Goal: Navigation & Orientation: Find specific page/section

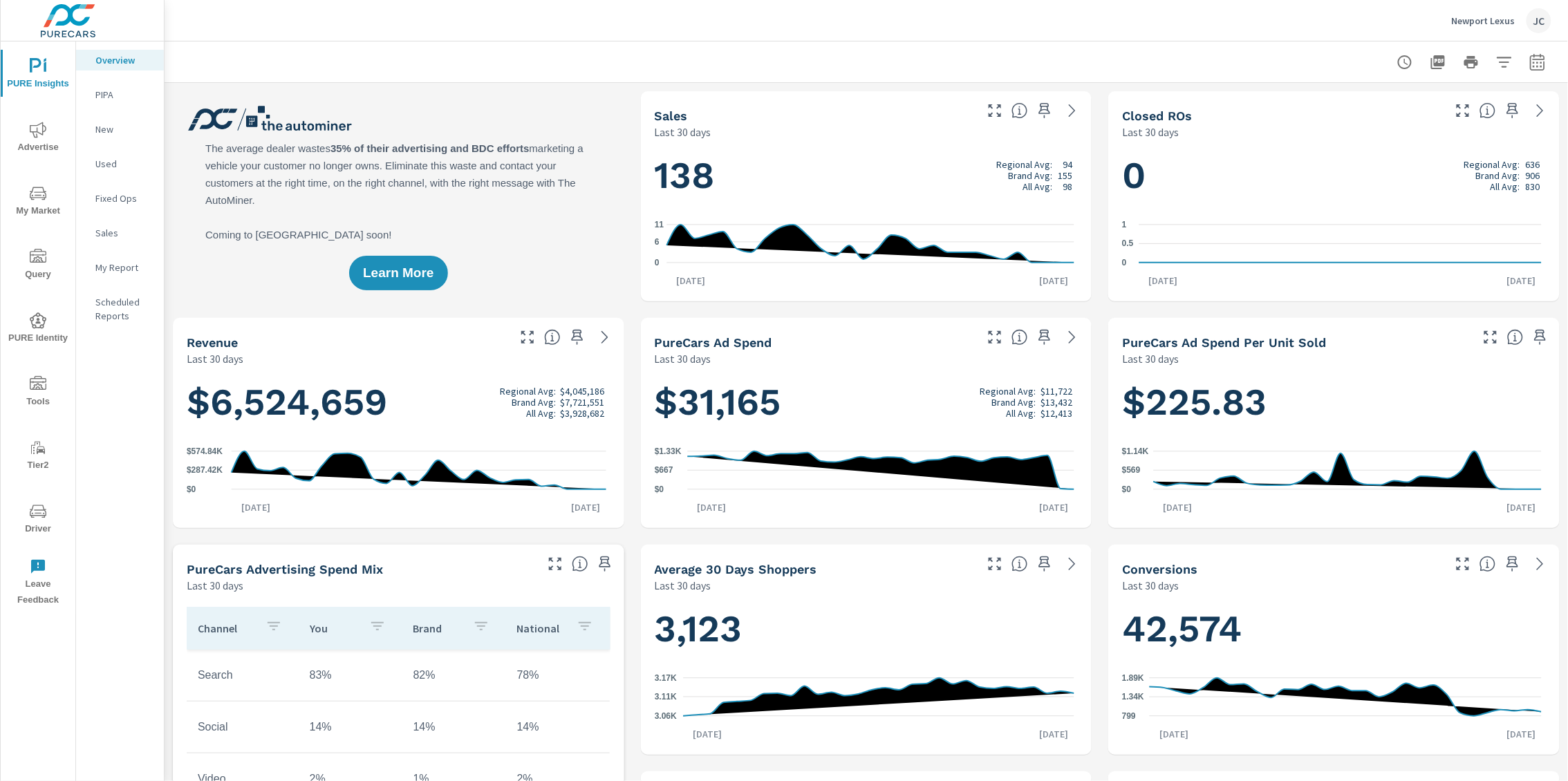
scroll to position [1, 0]
click at [41, 189] on icon "nav menu" at bounding box center [38, 194] width 17 height 17
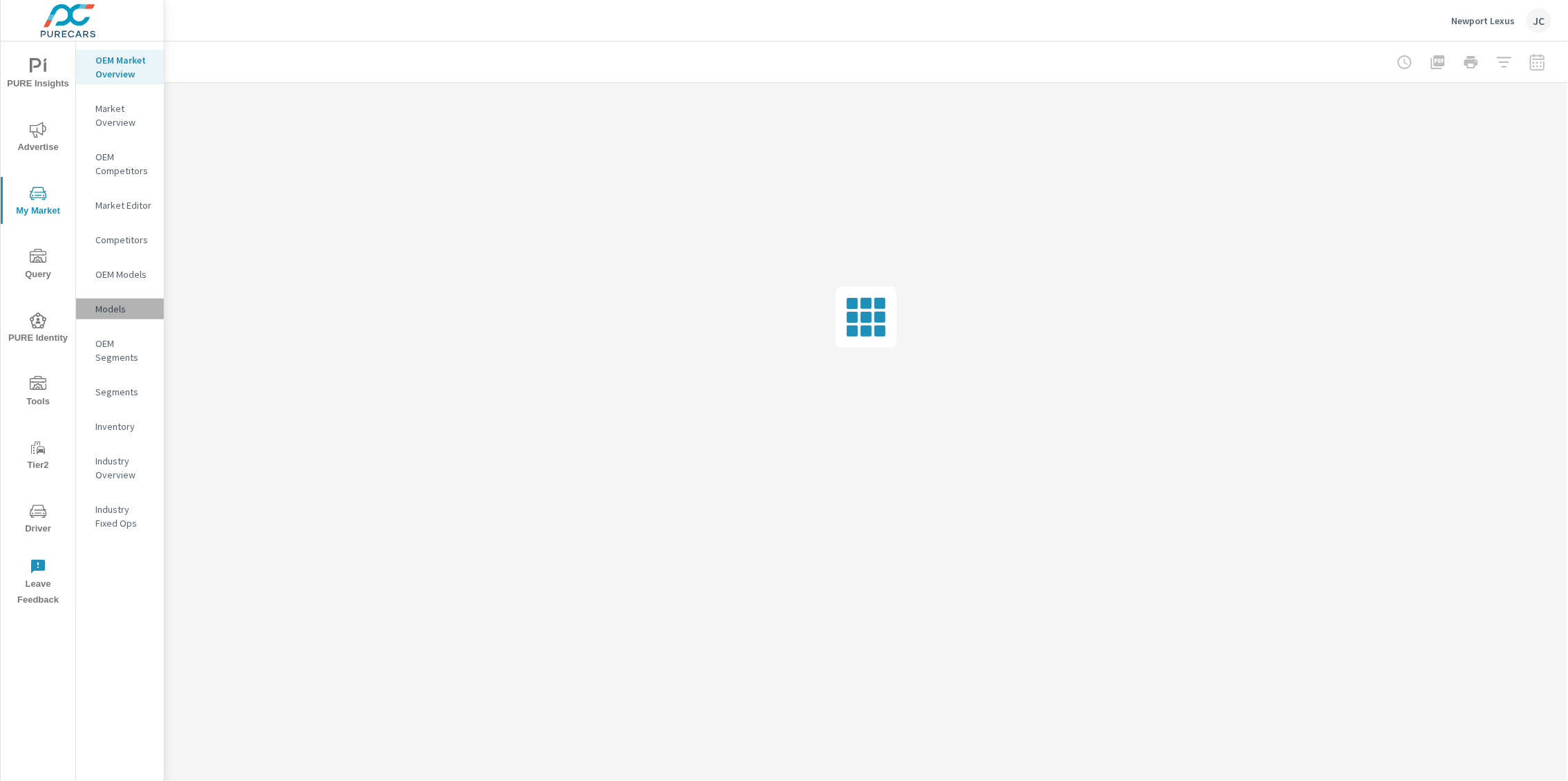
click at [124, 313] on p "Models" at bounding box center [124, 308] width 57 height 13
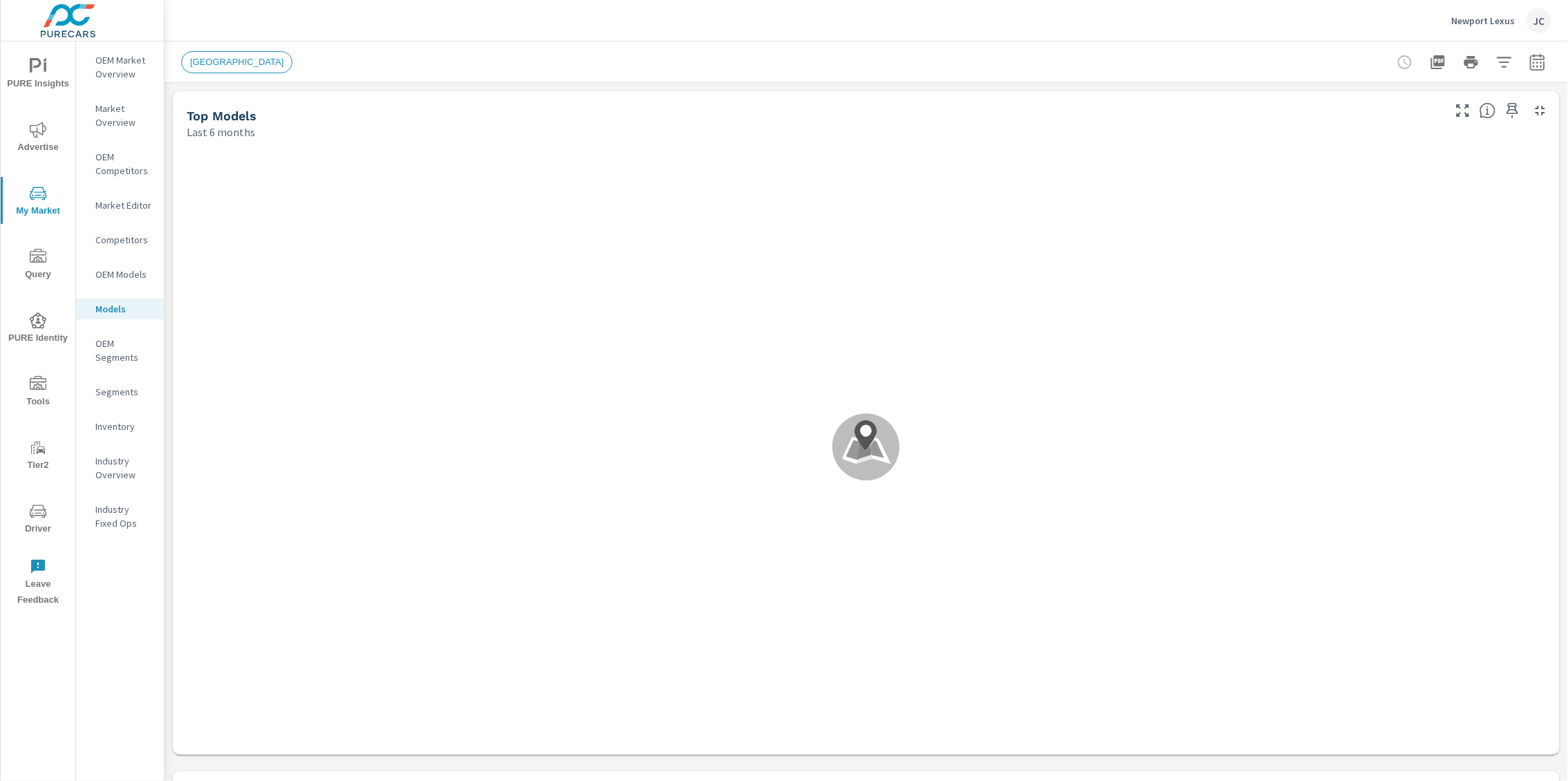
scroll to position [1, 0]
click at [109, 423] on p "Inventory" at bounding box center [124, 426] width 57 height 13
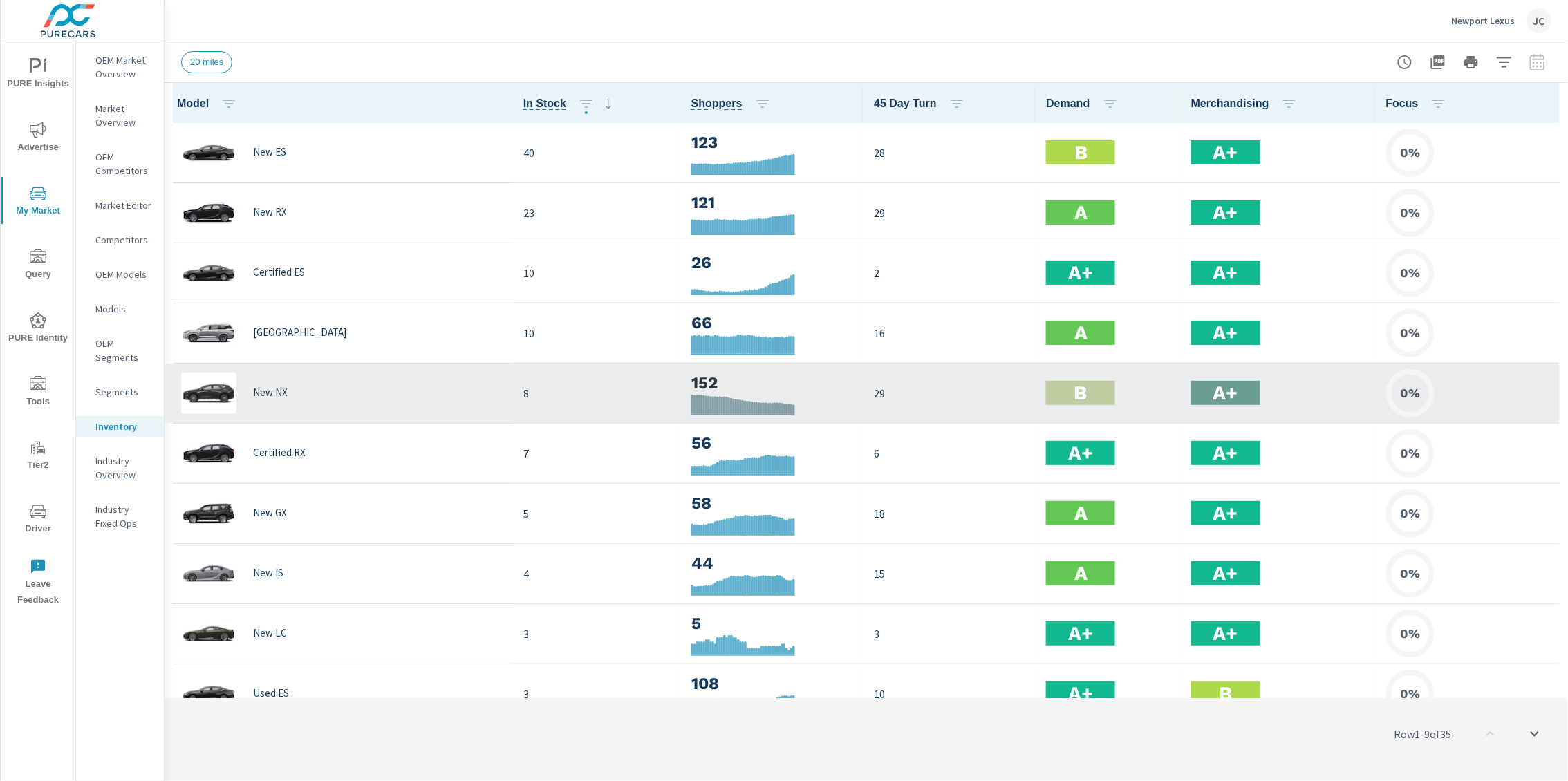
scroll to position [1, 0]
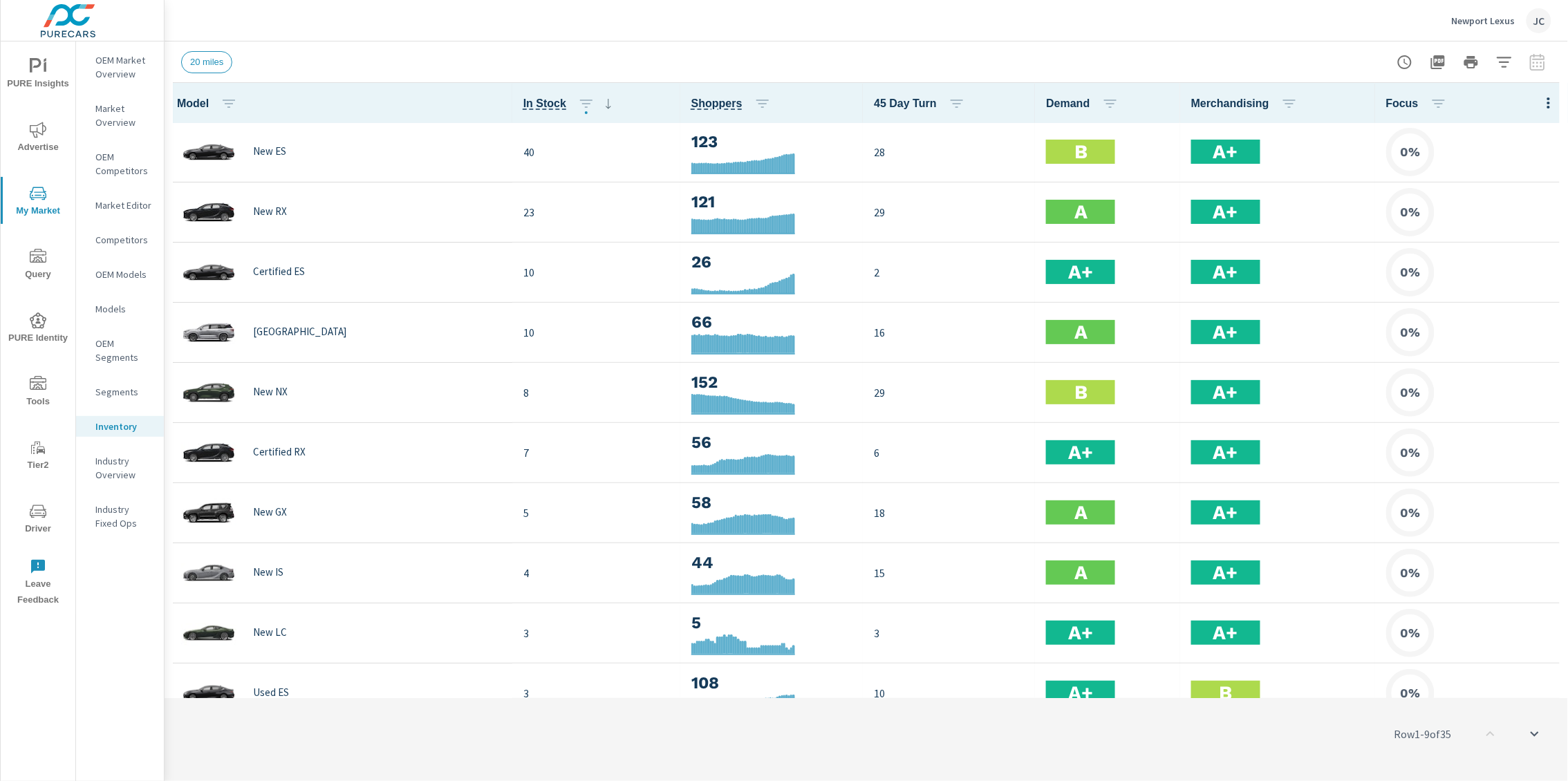
click at [1497, 731] on div "Row 1 - 9 of 35" at bounding box center [866, 733] width 1404 height 83
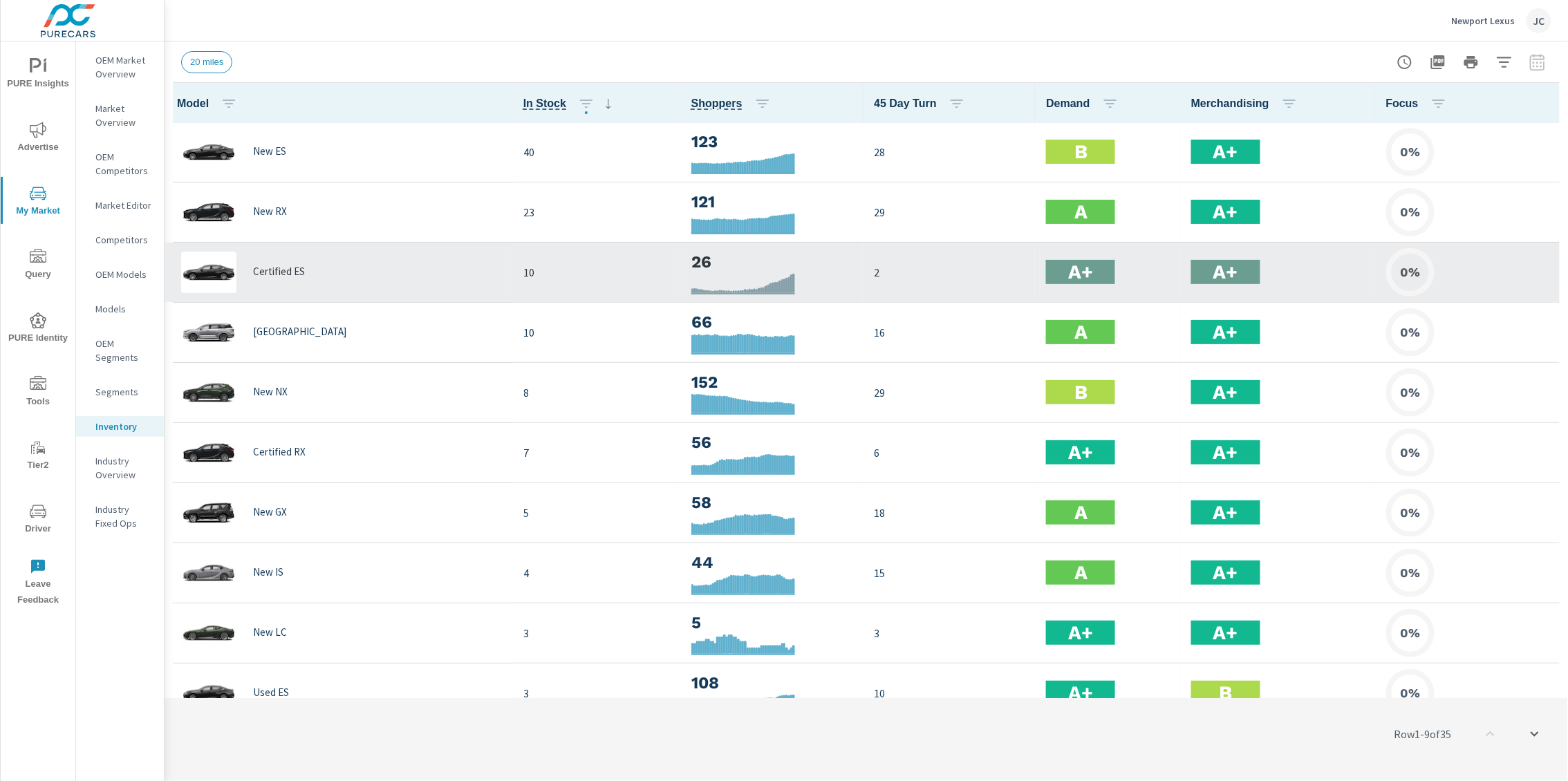
scroll to position [0, 0]
